Goal: Task Accomplishment & Management: Use online tool/utility

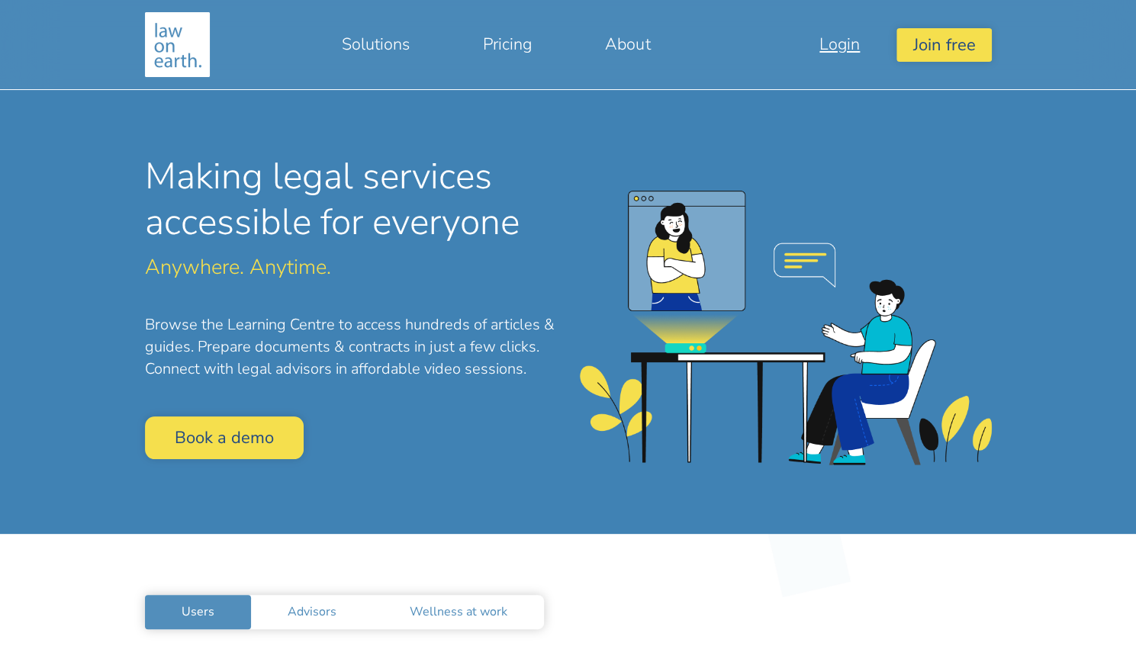
click at [852, 40] on link "Login" at bounding box center [840, 44] width 114 height 37
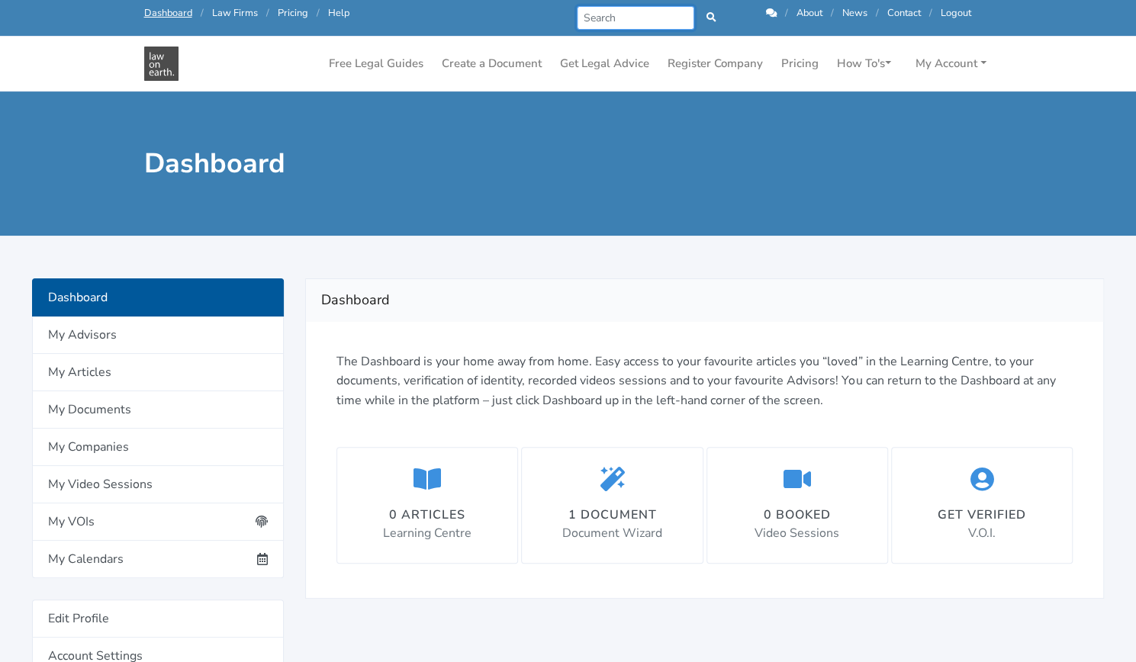
click at [596, 21] on input "Search" at bounding box center [636, 18] width 118 height 24
click at [464, 62] on link "Create a Document" at bounding box center [492, 64] width 112 height 30
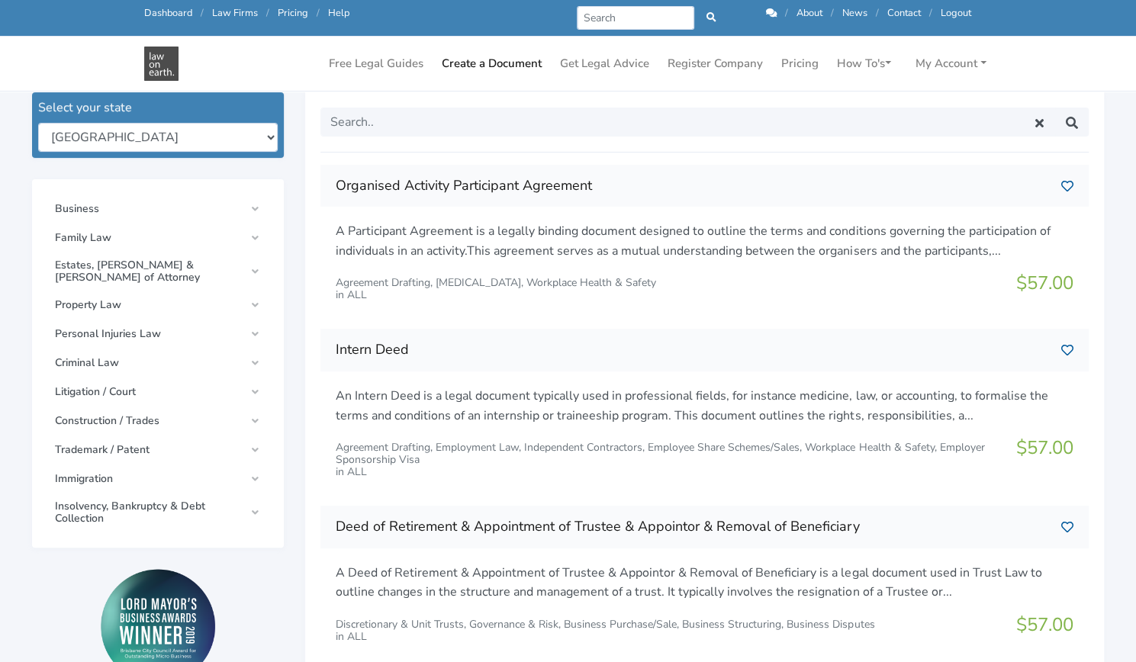
scroll to position [205, 0]
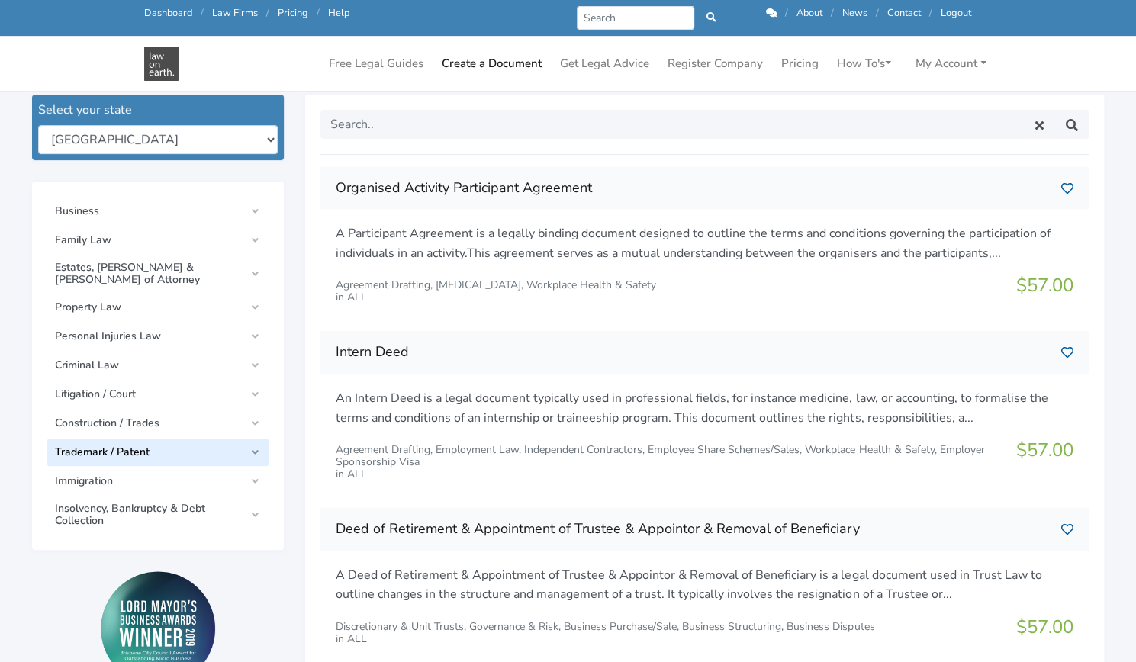
click at [251, 445] on link "Trademark / Patent" at bounding box center [157, 452] width 221 height 27
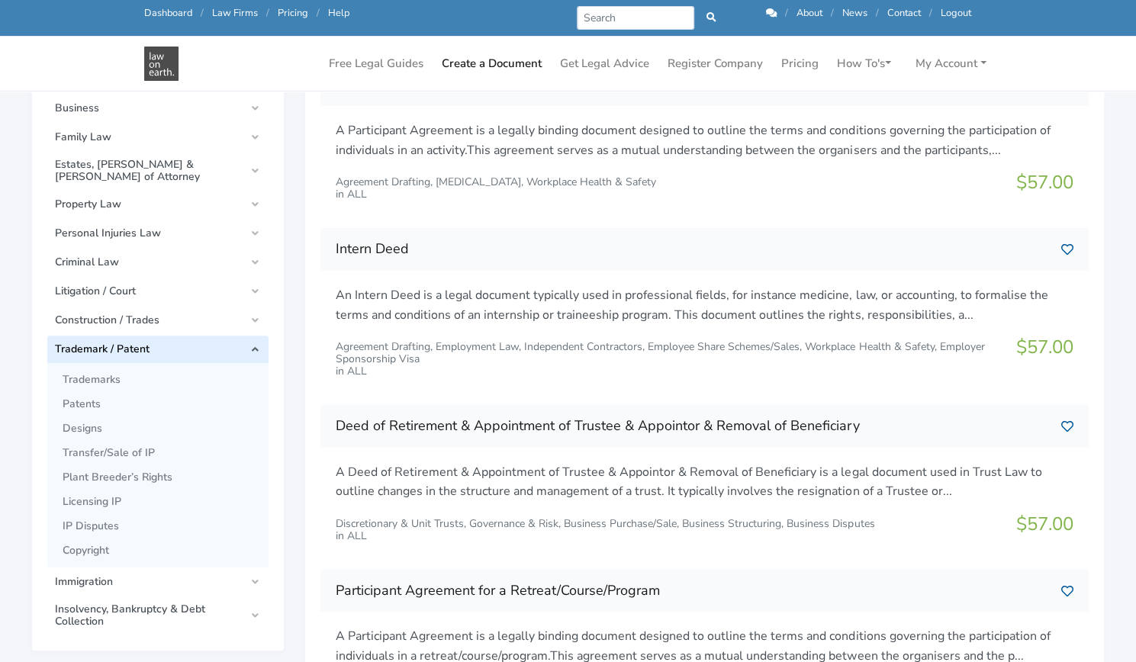
scroll to position [304, 0]
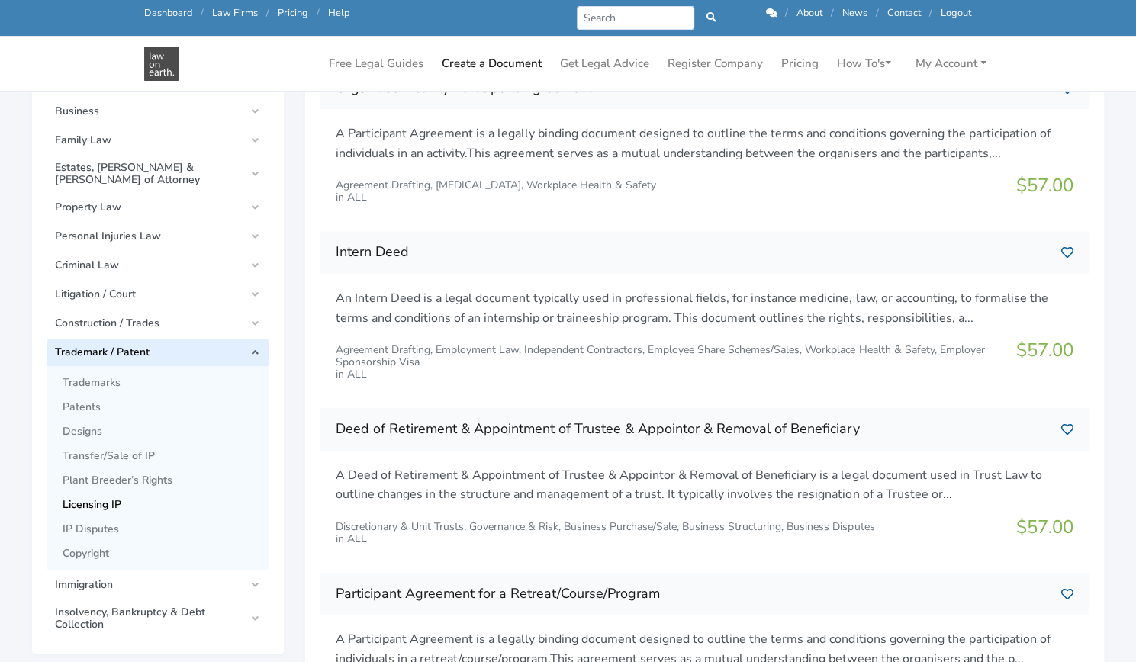
click at [103, 499] on span "Licensing IP" at bounding box center [162, 505] width 198 height 12
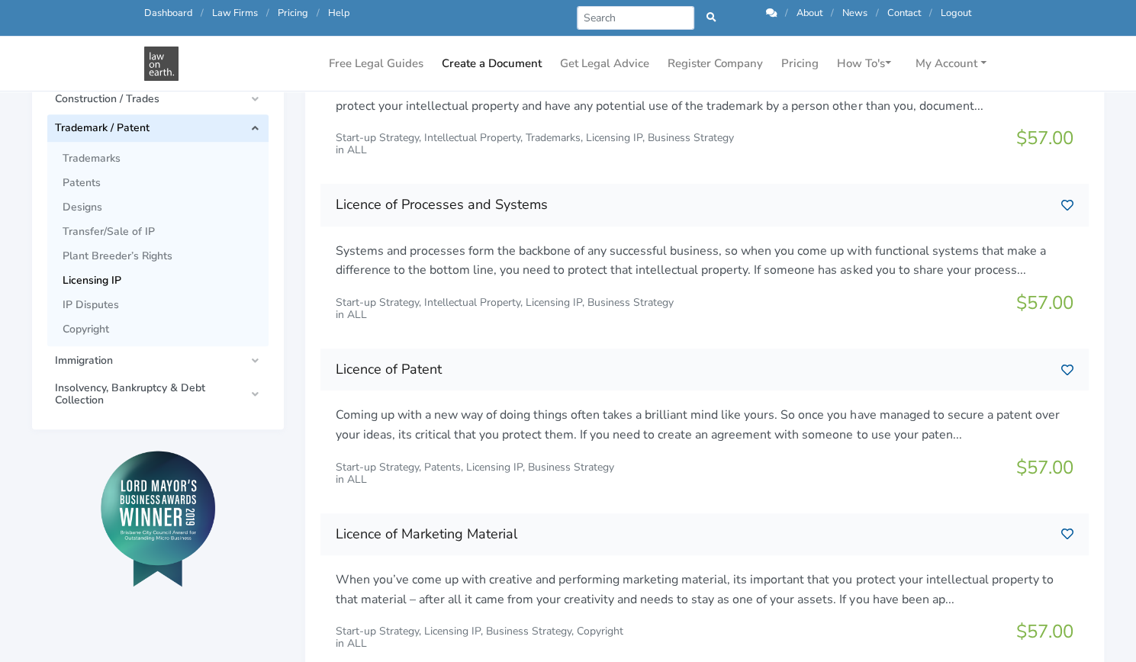
scroll to position [530, 0]
